Goal: Information Seeking & Learning: Understand process/instructions

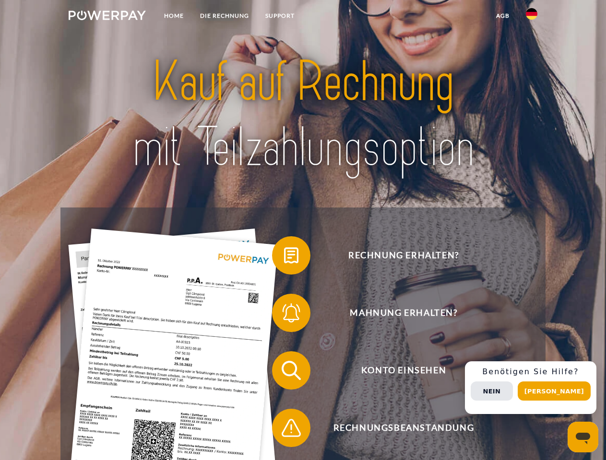
click at [107, 17] on img at bounding box center [107, 16] width 77 height 10
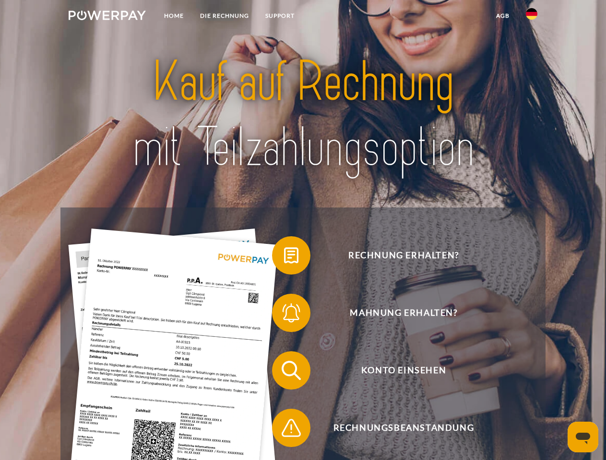
click at [531, 17] on img at bounding box center [531, 14] width 12 height 12
click at [502, 16] on link "agb" at bounding box center [503, 15] width 30 height 17
click at [284, 257] on span at bounding box center [277, 256] width 48 height 48
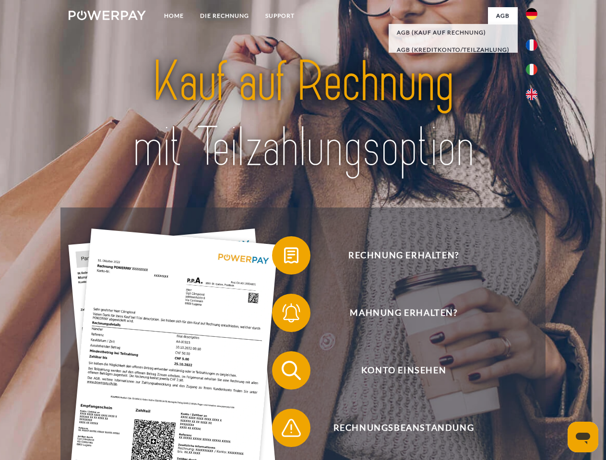
click at [284, 315] on span at bounding box center [277, 313] width 48 height 48
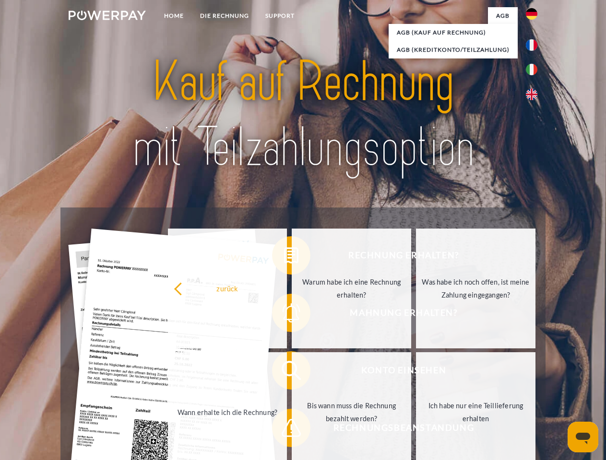
click at [291, 373] on link "Bis wann muss die Rechnung bezahlt werden?" at bounding box center [350, 412] width 119 height 120
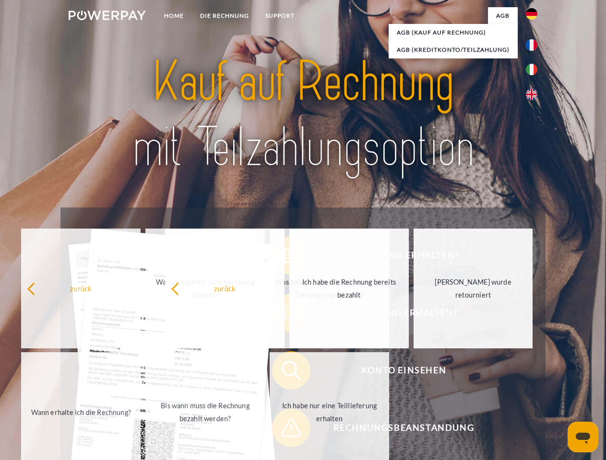
click at [284, 430] on span at bounding box center [277, 428] width 48 height 48
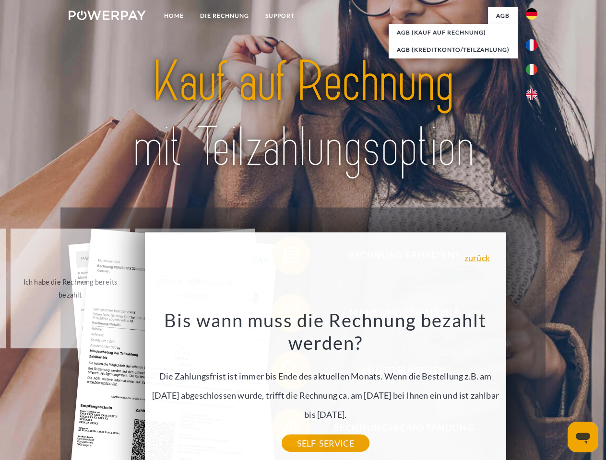
click at [534, 388] on div "Rechnung erhalten? Mahnung erhalten? Konto einsehen" at bounding box center [302, 400] width 484 height 384
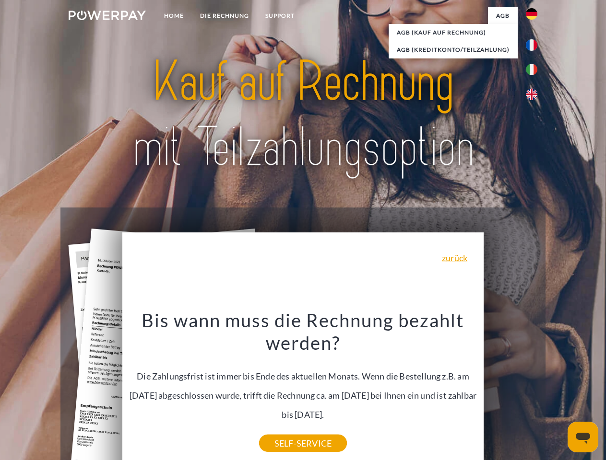
click at [510, 390] on span "Konto einsehen" at bounding box center [403, 370] width 235 height 38
click at [557, 391] on header "Home DIE RECHNUNG SUPPORT" at bounding box center [303, 331] width 606 height 662
